Goal: Communication & Community: Share content

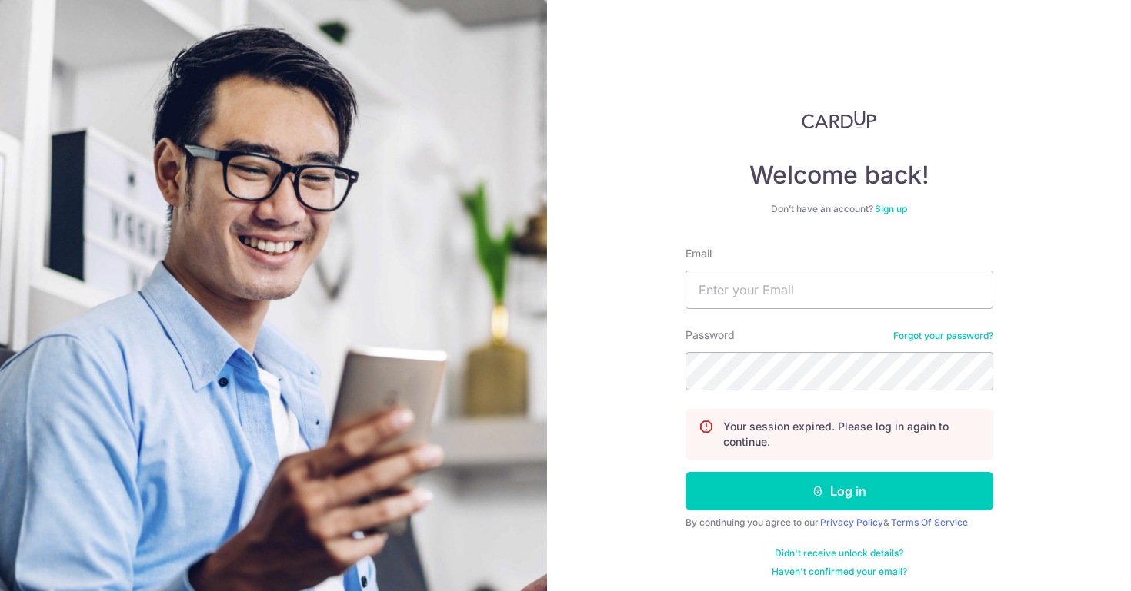
click at [757, 282] on input "Email" at bounding box center [839, 290] width 308 height 38
type input "[PERSON_NAME][EMAIL_ADDRESS][DOMAIN_NAME]"
click at [685, 472] on button "Log in" at bounding box center [839, 491] width 308 height 38
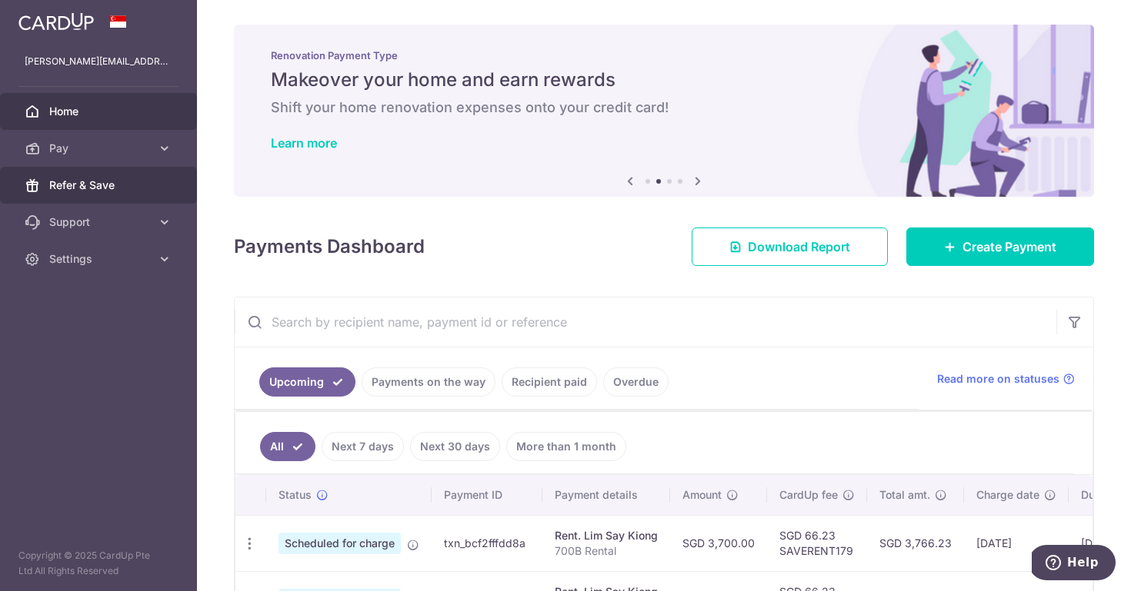
click at [83, 188] on span "Refer & Save" at bounding box center [100, 185] width 102 height 15
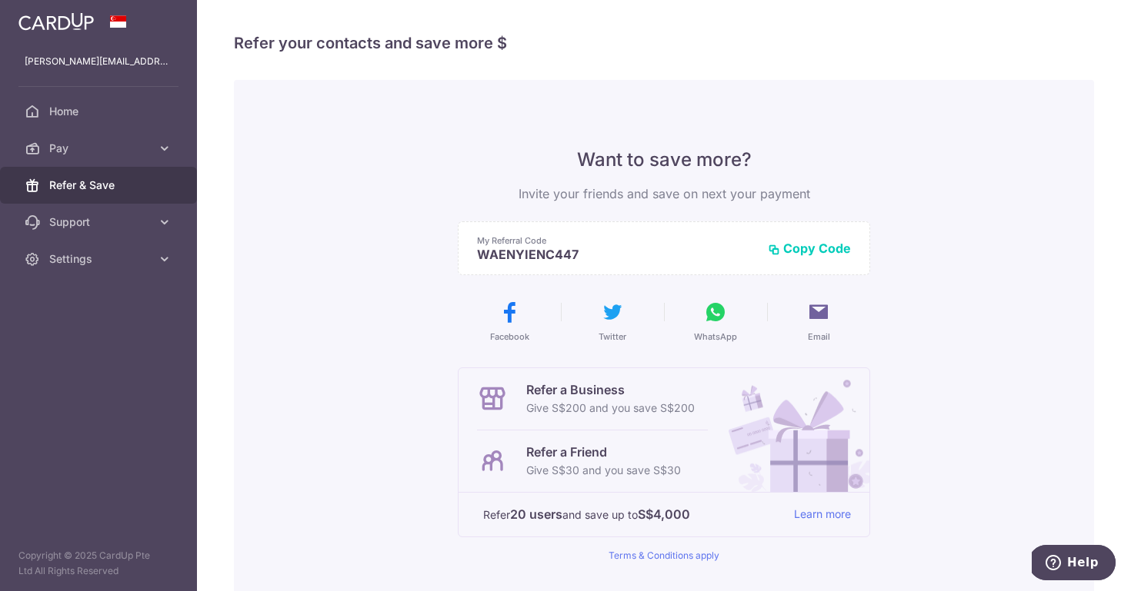
click at [648, 253] on p "WAENYIENC447" at bounding box center [616, 254] width 278 height 15
click at [588, 252] on p "WAENYIENC447" at bounding box center [616, 254] width 278 height 15
click at [970, 251] on div "Want to save more? Invite your friends and save on next your payment My Referra…" at bounding box center [664, 390] width 860 height 621
click at [705, 312] on icon at bounding box center [715, 312] width 25 height 25
